Goal: Information Seeking & Learning: Learn about a topic

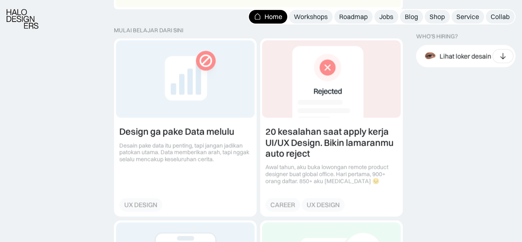
scroll to position [950, 0]
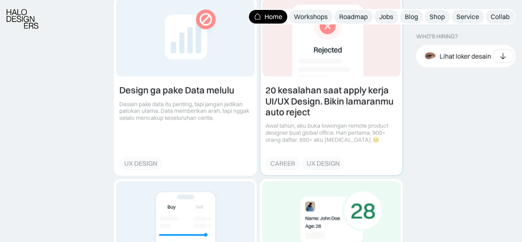
click at [349, 116] on link at bounding box center [332, 86] width 142 height 177
click at [334, 93] on link at bounding box center [332, 86] width 142 height 177
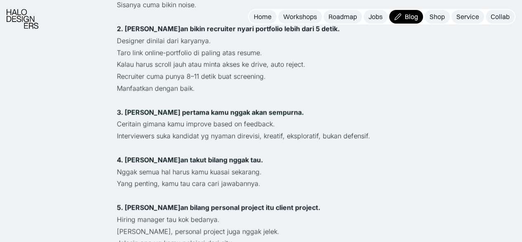
scroll to position [537, 0]
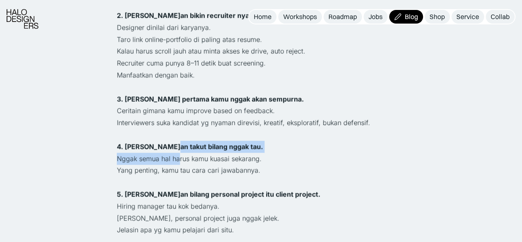
drag, startPoint x: 167, startPoint y: 117, endPoint x: 178, endPoint y: 138, distance: 23.1
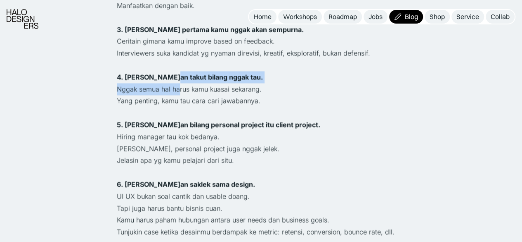
scroll to position [620, 0]
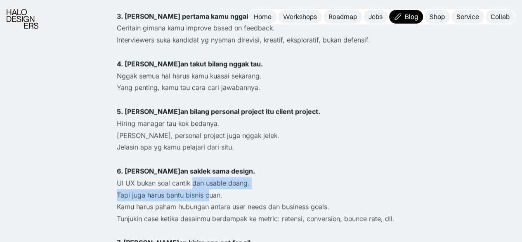
drag, startPoint x: 192, startPoint y: 157, endPoint x: 209, endPoint y: 172, distance: 23.4
click at [209, 172] on div "Tips udah banyak yg ngasih di instagram. Tapi yg sering bikin gagal justru hal2…" at bounding box center [261, 212] width 289 height 975
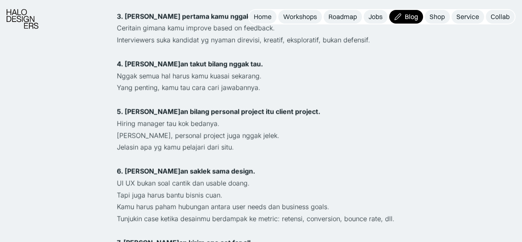
click at [245, 224] on p "‍" at bounding box center [261, 230] width 289 height 12
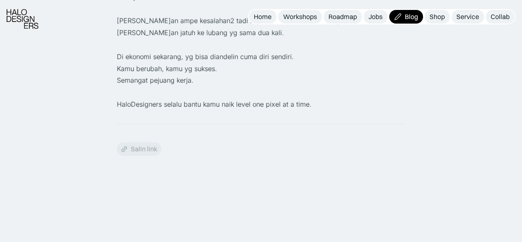
scroll to position [1210, 0]
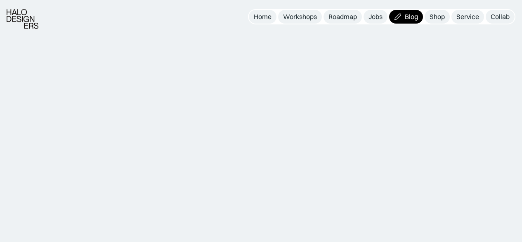
scroll to position [1210, 0]
